Goal: Navigation & Orientation: Find specific page/section

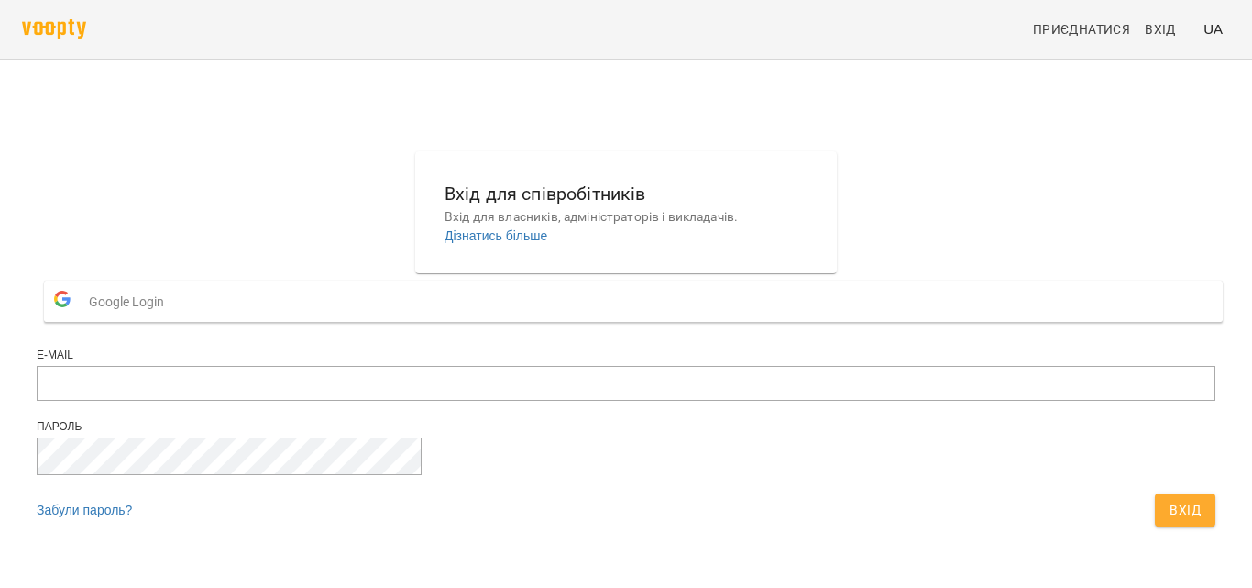
scroll to position [64, 0]
click at [533, 368] on input "email" at bounding box center [626, 383] width 1179 height 35
paste input "**********"
type input "**********"
click at [1170, 499] on span "Вхід" at bounding box center [1185, 510] width 31 height 22
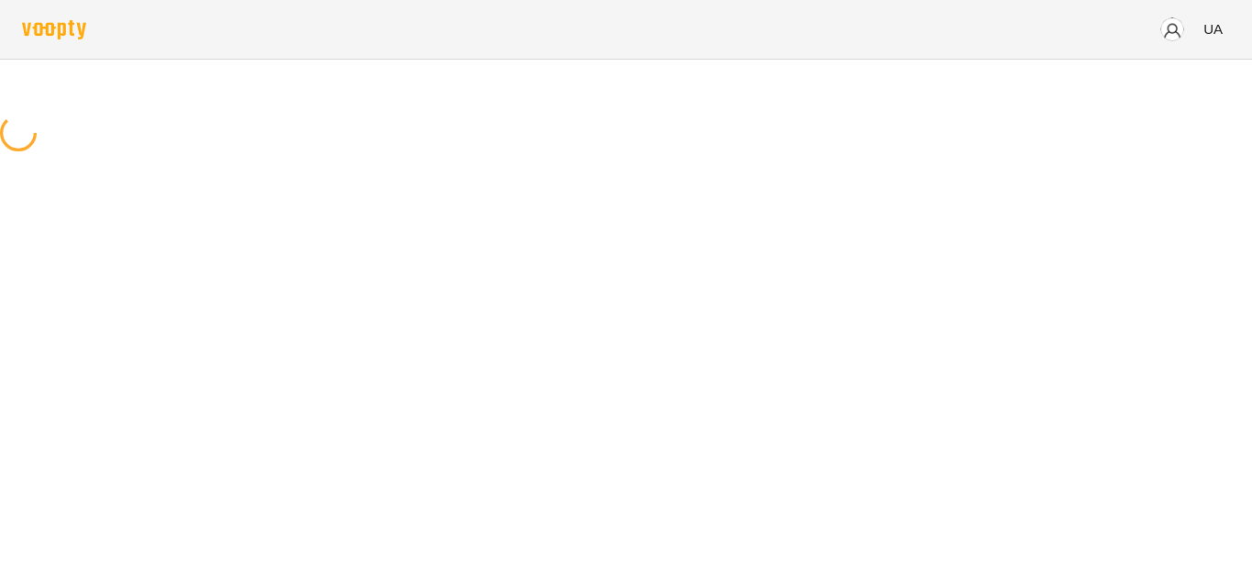
scroll to position [0, 0]
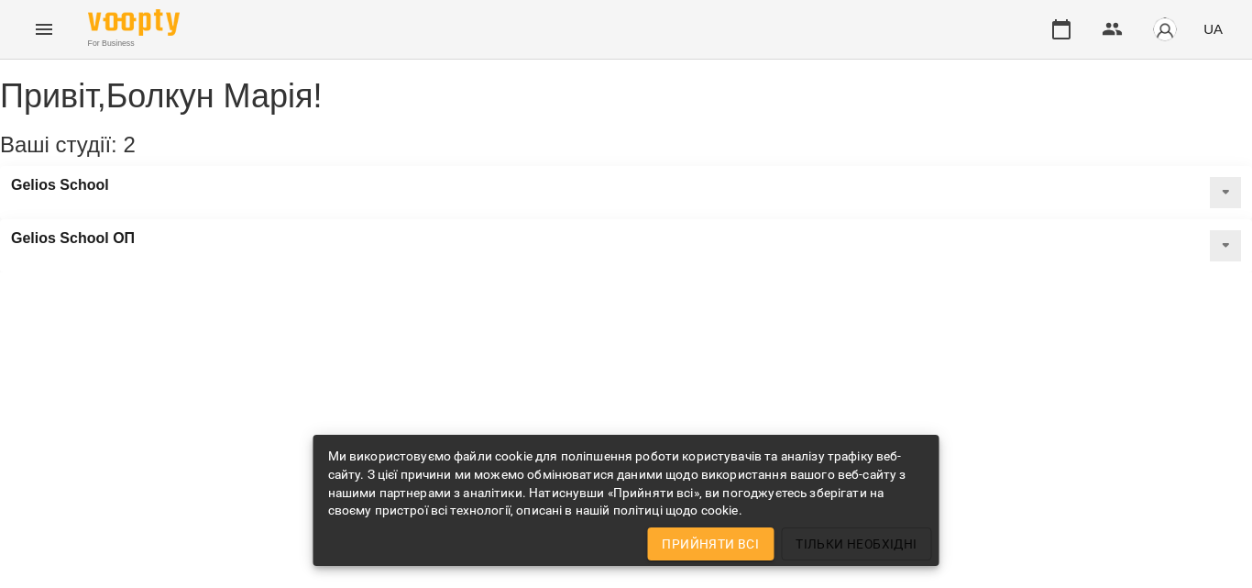
click at [709, 544] on span "Прийняти всі" at bounding box center [710, 544] width 97 height 22
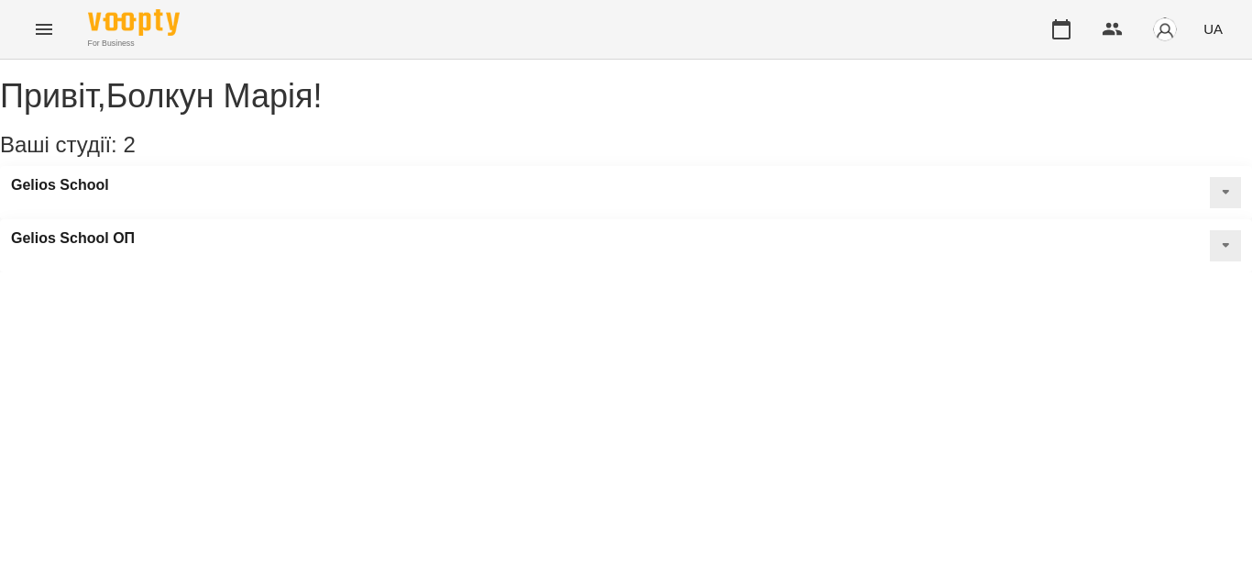
click at [1210, 208] on button at bounding box center [1225, 192] width 31 height 31
click at [296, 204] on div "Gelios School Публічна інформація Класні кімнати Статичний розклад" at bounding box center [626, 192] width 1252 height 53
click at [296, 204] on div "Gelios School" at bounding box center [626, 192] width 1252 height 53
click at [221, 195] on div "Gelios School" at bounding box center [626, 192] width 1252 height 53
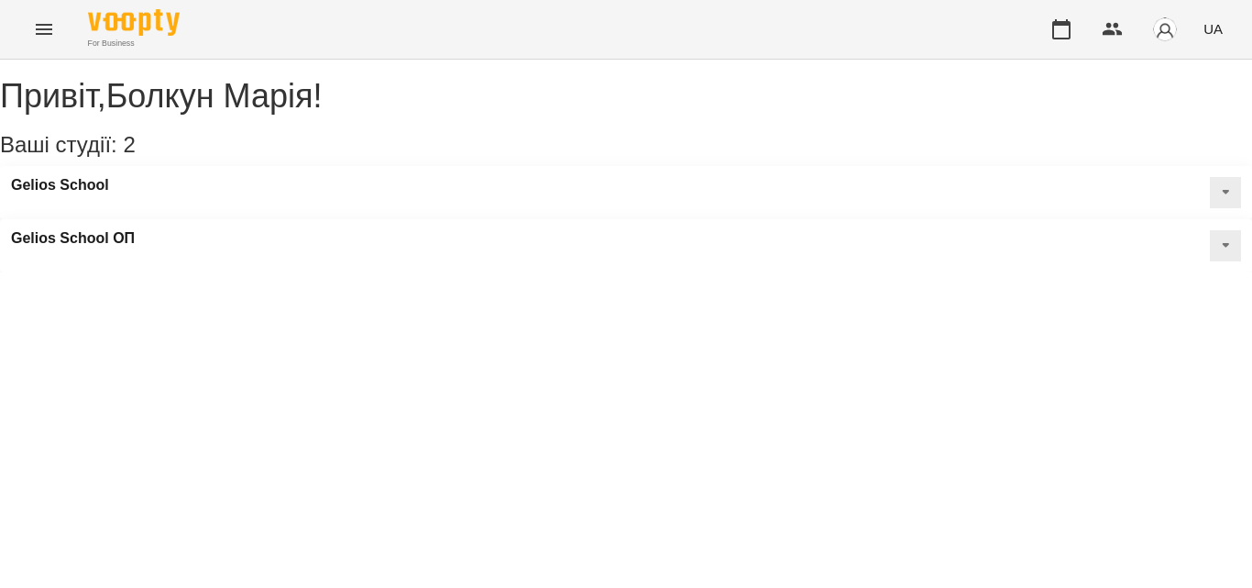
click at [1210, 208] on button at bounding box center [1225, 192] width 31 height 31
drag, startPoint x: 359, startPoint y: 258, endPoint x: 355, endPoint y: 246, distance: 12.8
click at [1093, 246] on ul "Публічна інформація Класні кімнати Статичний розклад" at bounding box center [1161, 255] width 137 height 65
click at [1115, 238] on span "Публічна інформація" at bounding box center [1172, 231] width 115 height 16
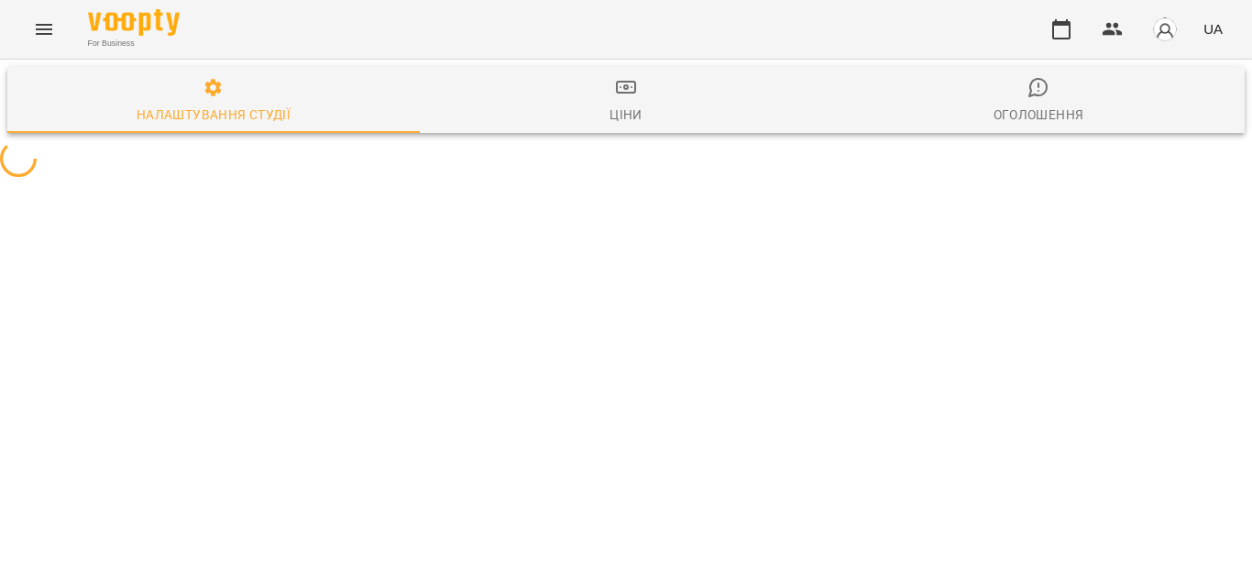
select select "**"
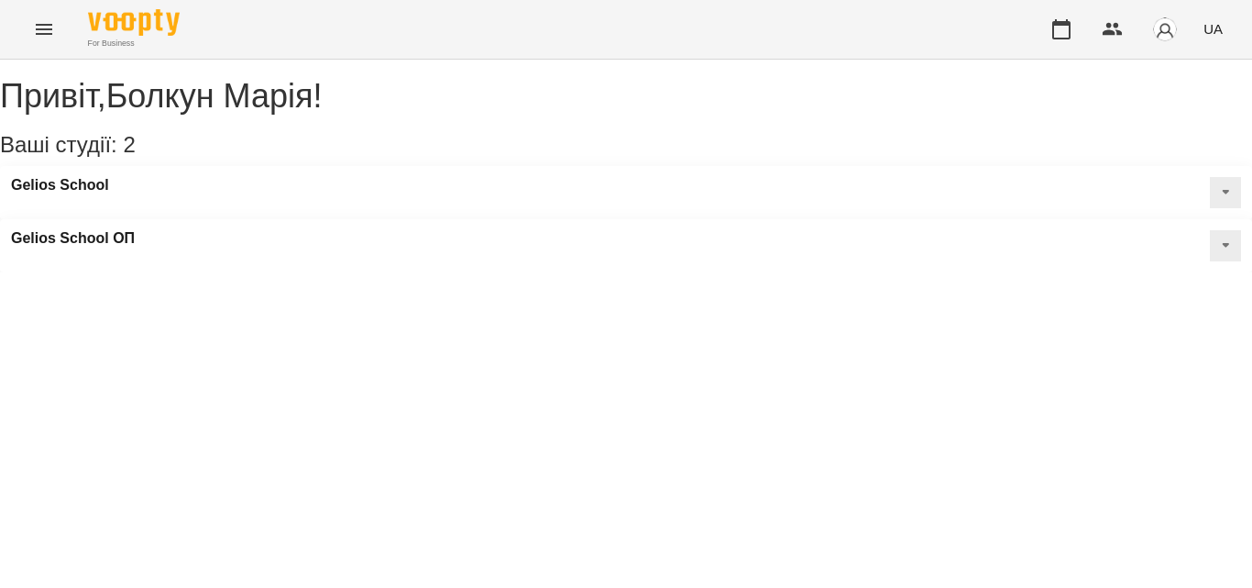
click at [1210, 208] on button at bounding box center [1225, 192] width 31 height 31
click at [1115, 263] on span "Класні кімнати" at bounding box center [1155, 255] width 81 height 16
click at [610, 230] on div "Gelios School ОП" at bounding box center [626, 245] width 1252 height 53
click at [1210, 230] on button at bounding box center [1225, 245] width 31 height 31
click at [1115, 325] on span "Статичний розклад" at bounding box center [1167, 333] width 105 height 16
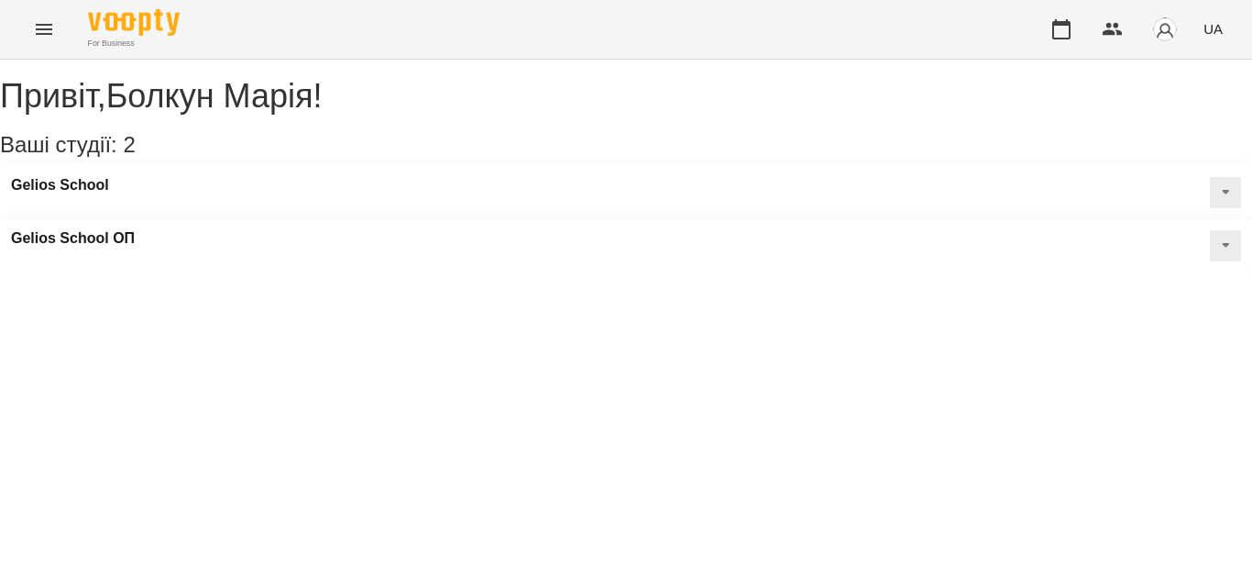
click at [177, 219] on div "Gelios School" at bounding box center [626, 192] width 1252 height 53
click at [381, 157] on h3 "Ваші студії: 2" at bounding box center [626, 145] width 1252 height 24
click at [1210, 207] on button at bounding box center [1225, 192] width 31 height 31
click at [344, 272] on div "Привіт , Болкун Марія ! Ваші студії: 2 Gelios School Публічна інформація Класні…" at bounding box center [626, 166] width 1252 height 213
click at [1111, 44] on button "button" at bounding box center [1113, 29] width 44 height 44
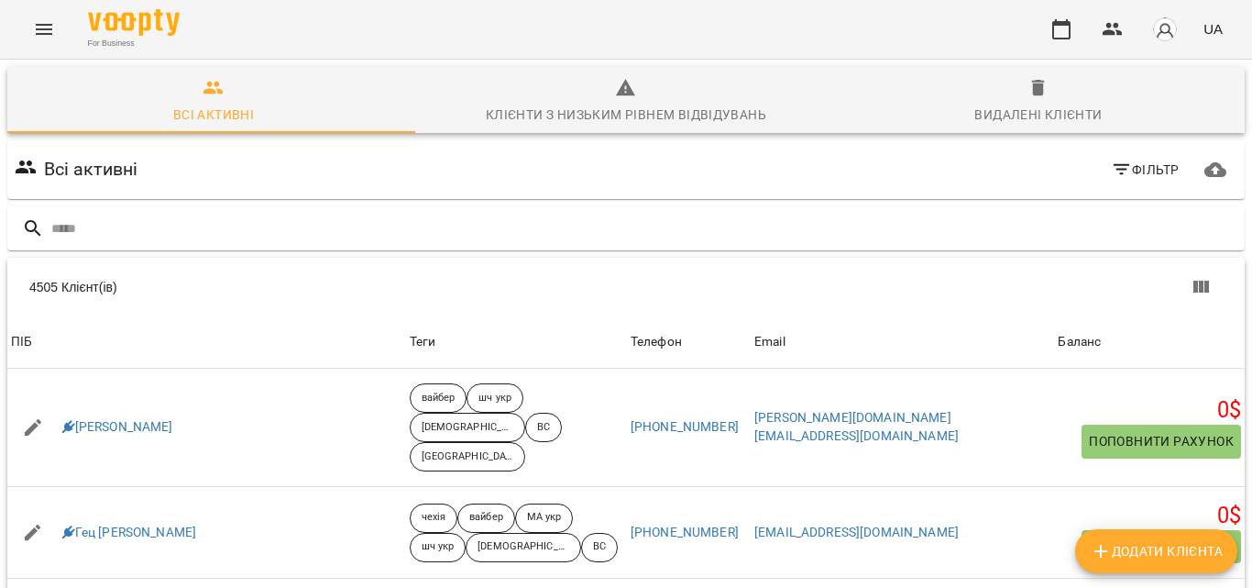
click at [633, 101] on span "Клієнти з низьким рівнем відвідувань" at bounding box center [626, 101] width 390 height 49
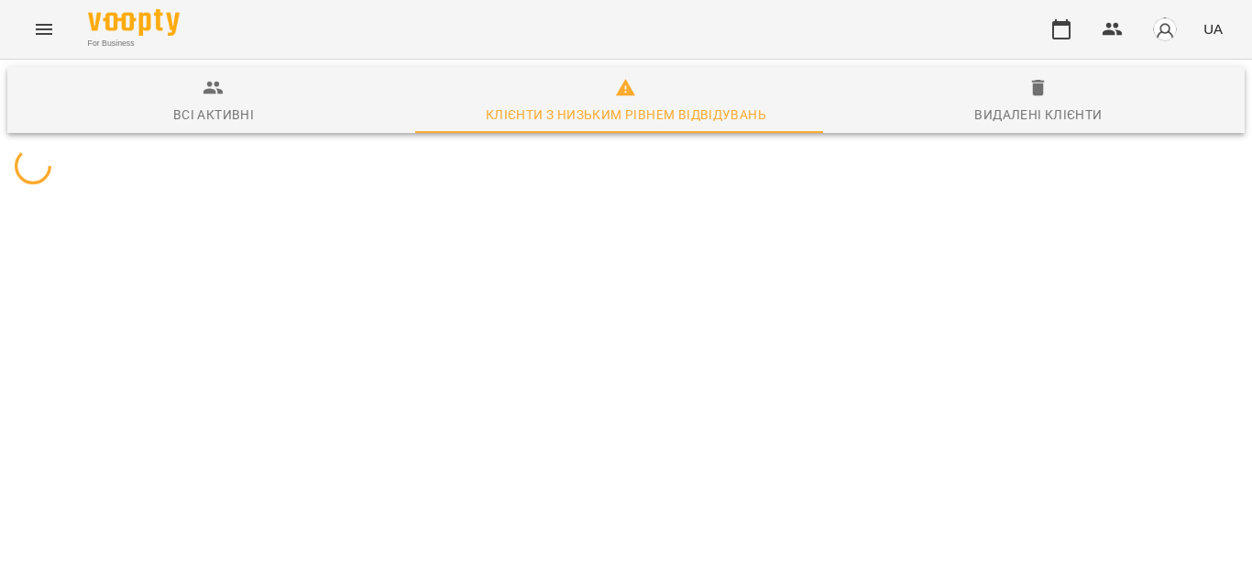
click at [1043, 93] on span "Видалені клієнти" at bounding box center [1038, 101] width 390 height 49
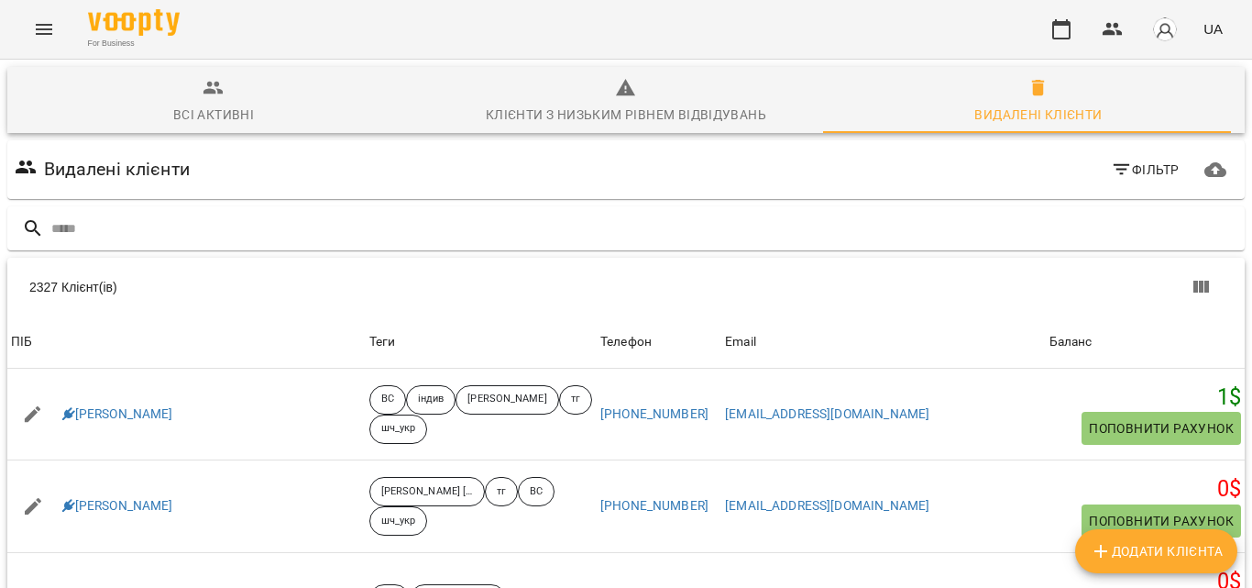
click at [201, 102] on span "Всі активні" at bounding box center [213, 101] width 390 height 49
